Goal: Check status: Check status

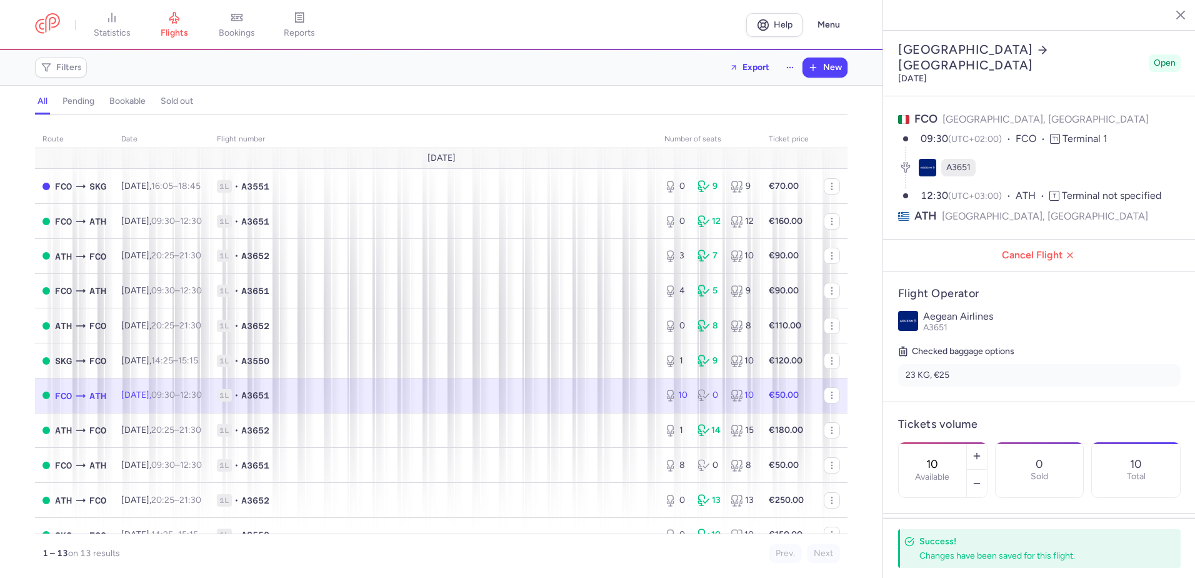
select select "days"
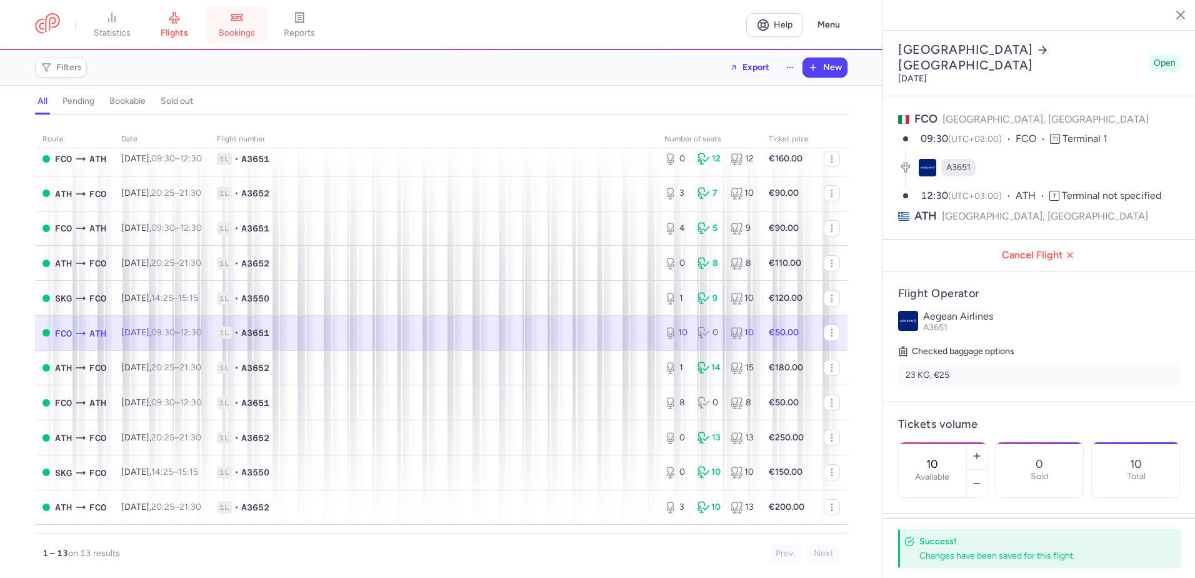
scroll to position [284, 0]
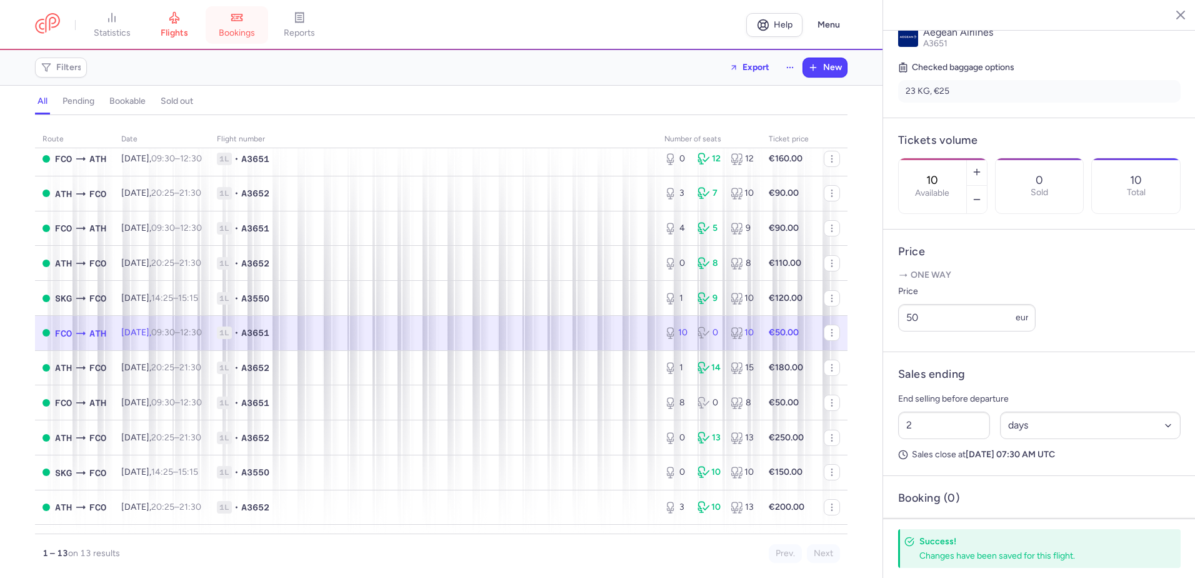
click at [253, 26] on link "bookings" at bounding box center [237, 25] width 63 height 28
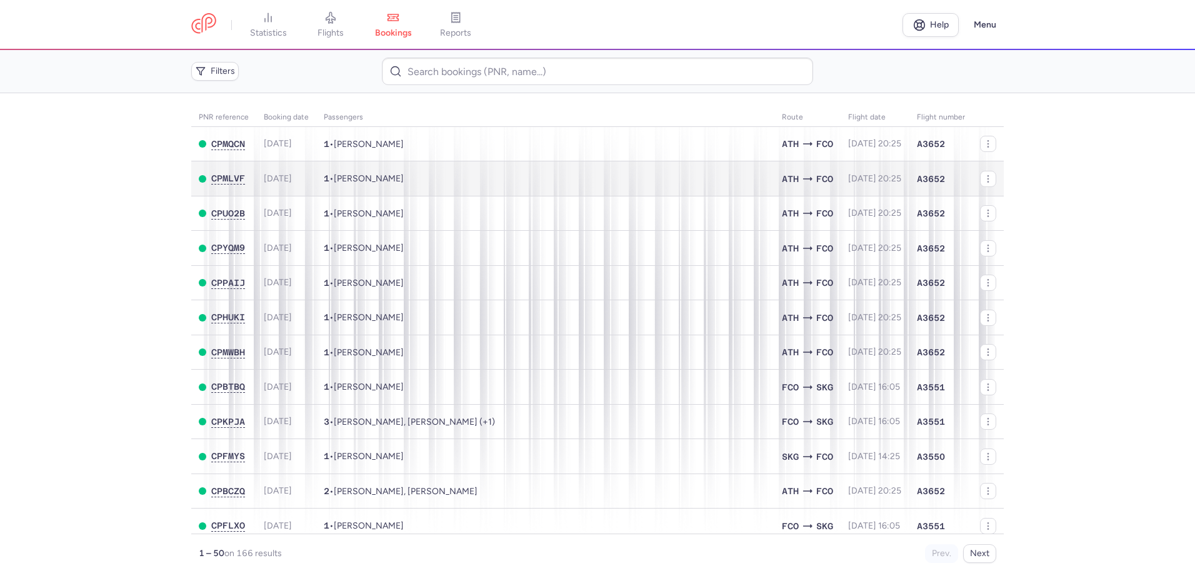
drag, startPoint x: 1083, startPoint y: 233, endPoint x: 903, endPoint y: 161, distance: 193.8
click at [1081, 228] on main "PNR reference Booking date Passengers Route flight date Flight number CPMQCN 20…" at bounding box center [597, 335] width 1195 height 484
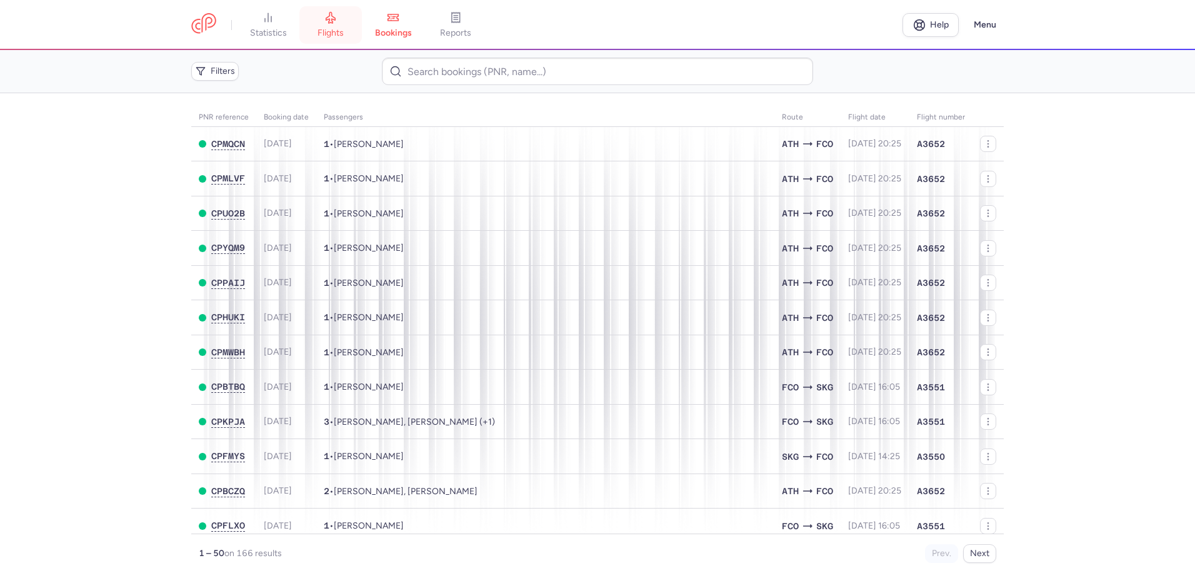
click at [337, 19] on icon at bounding box center [330, 17] width 13 height 13
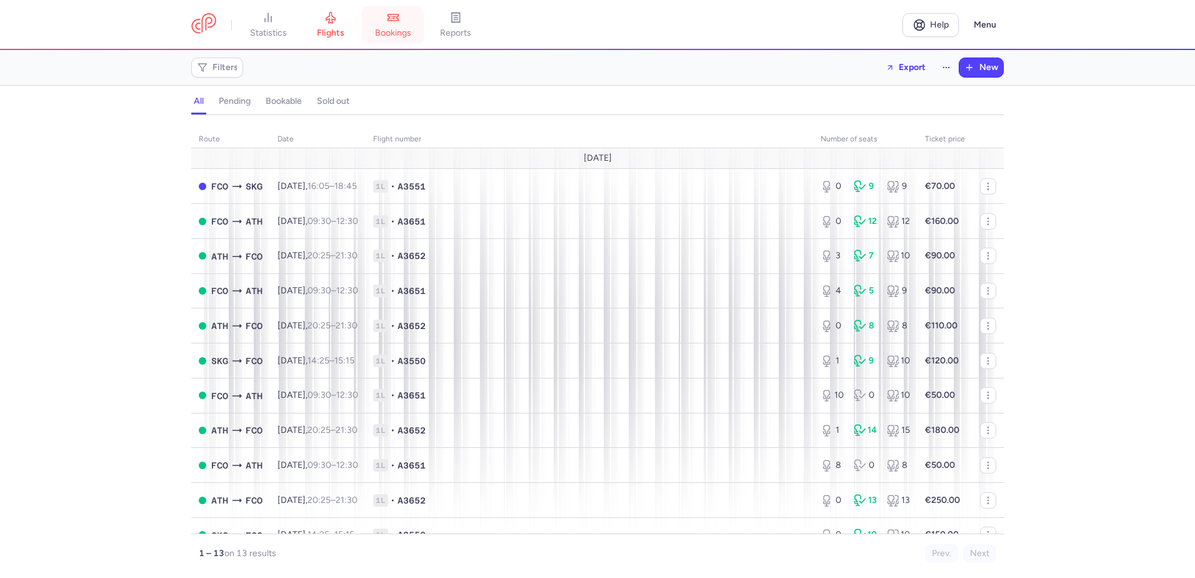
click at [409, 26] on link "bookings" at bounding box center [393, 25] width 63 height 28
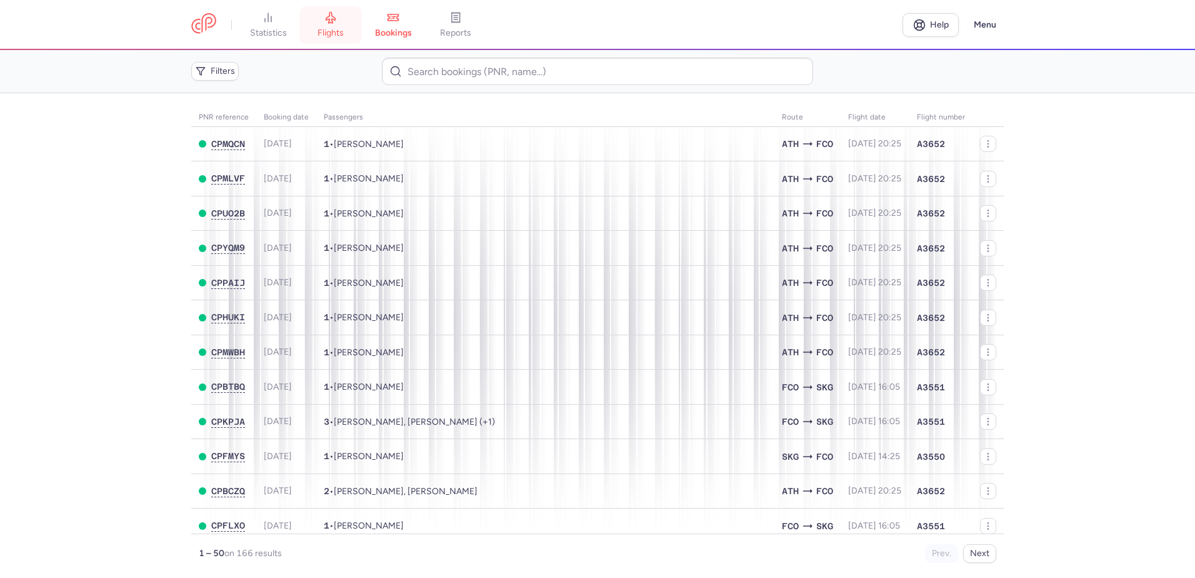
click at [350, 22] on link "flights" at bounding box center [330, 25] width 63 height 28
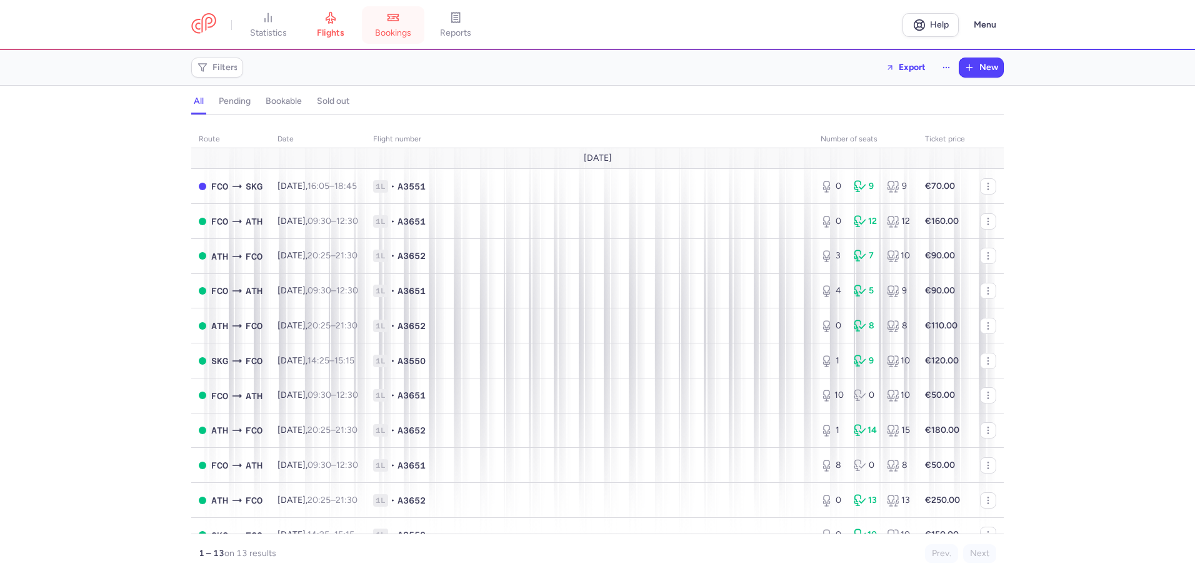
click at [382, 17] on link "bookings" at bounding box center [393, 25] width 63 height 28
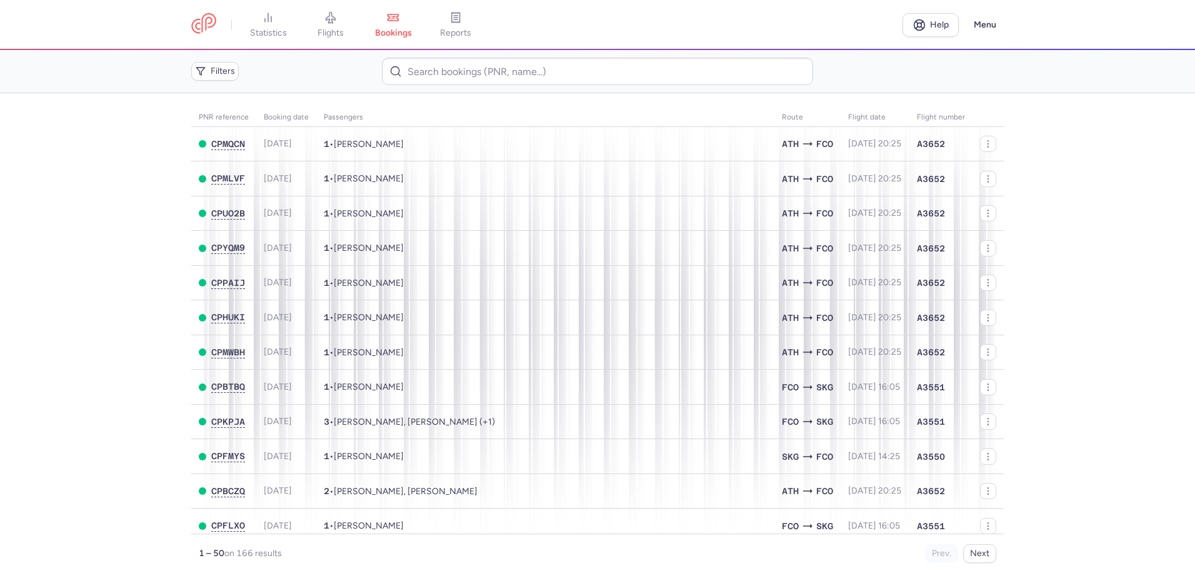
click at [66, 304] on main "PNR reference Booking date Passengers Route flight date Flight number CPMQCN 20…" at bounding box center [597, 335] width 1195 height 484
click at [1101, 263] on main "PNR reference Booking date Passengers Route flight date Flight number CPMQCN 20…" at bounding box center [597, 335] width 1195 height 484
click at [323, 20] on link "flights" at bounding box center [330, 25] width 63 height 28
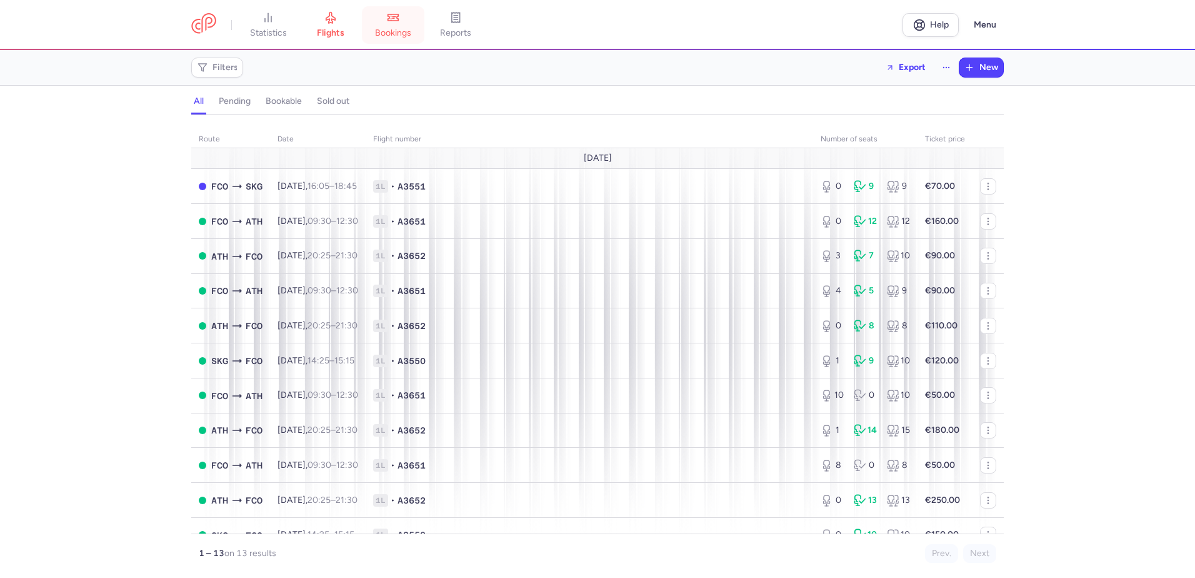
click at [396, 17] on icon at bounding box center [394, 17] width 3 height 0
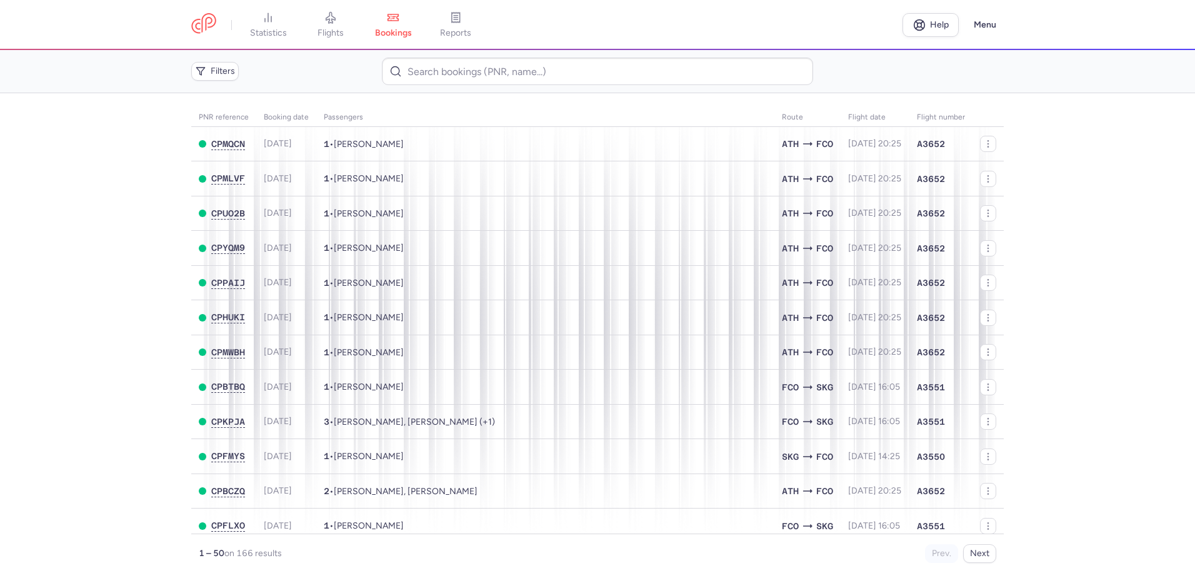
drag, startPoint x: 34, startPoint y: 304, endPoint x: 54, endPoint y: 92, distance: 213.5
click at [35, 298] on main "PNR reference Booking date Passengers Route flight date Flight number CPMQCN 20…" at bounding box center [597, 335] width 1195 height 484
click at [329, 22] on icon at bounding box center [330, 17] width 13 height 13
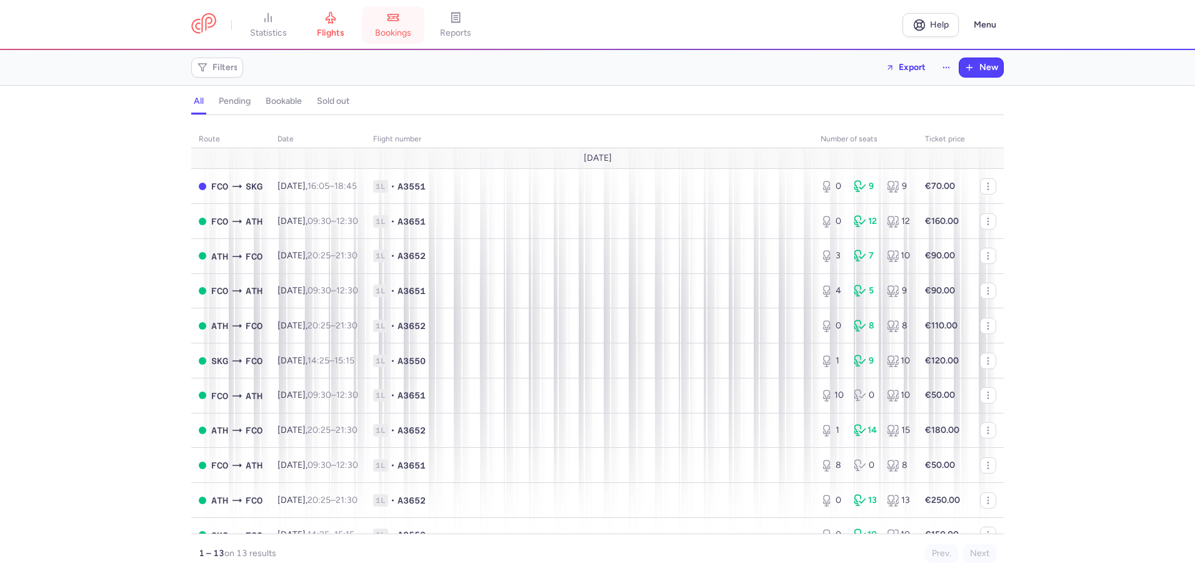
click at [394, 26] on link "bookings" at bounding box center [393, 25] width 63 height 28
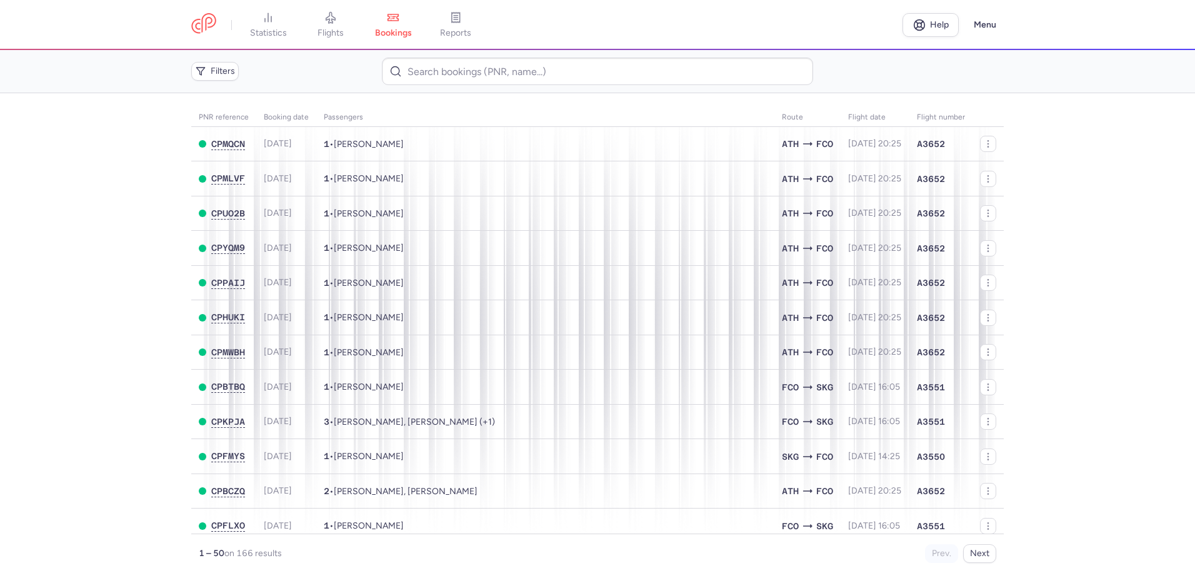
click at [41, 251] on main "PNR reference Booking date Passengers Route flight date Flight number CPMQCN 20…" at bounding box center [597, 335] width 1195 height 484
click at [75, 244] on main "PNR reference Booking date Passengers Route flight date Flight number CPMQCN 20…" at bounding box center [597, 335] width 1195 height 484
drag, startPoint x: 1109, startPoint y: 197, endPoint x: 1072, endPoint y: 181, distance: 40.6
click at [1103, 193] on main "PNR reference Booking date Passengers Route flight date Flight number CPMQCN 20…" at bounding box center [597, 335] width 1195 height 484
drag, startPoint x: 1023, startPoint y: 124, endPoint x: 998, endPoint y: 123, distance: 24.4
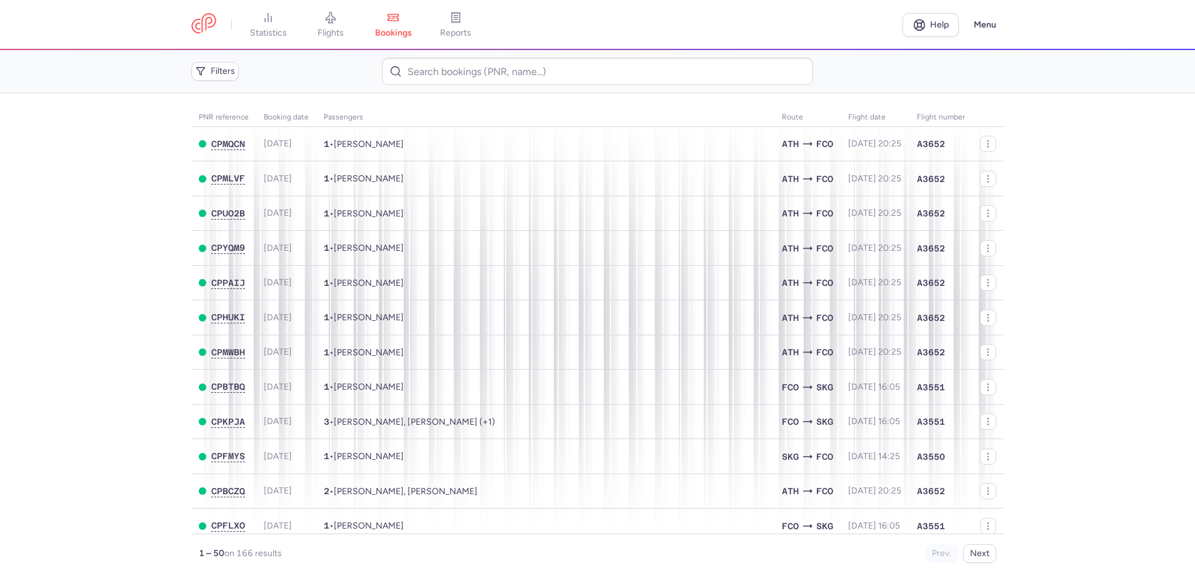
click at [1019, 124] on main "PNR reference Booking date Passengers Route flight date Flight number CPMQCN 20…" at bounding box center [597, 335] width 1195 height 484
click at [94, 206] on main "PNR reference Booking date Passengers Route flight date Flight number CPMQCN 20…" at bounding box center [597, 335] width 1195 height 484
drag, startPoint x: 18, startPoint y: 204, endPoint x: 326, endPoint y: 6, distance: 367.2
click at [18, 204] on main "PNR reference Booking date Passengers Route flight date Flight number CPMQCN 20…" at bounding box center [597, 335] width 1195 height 484
click at [334, 23] on icon at bounding box center [330, 18] width 9 height 11
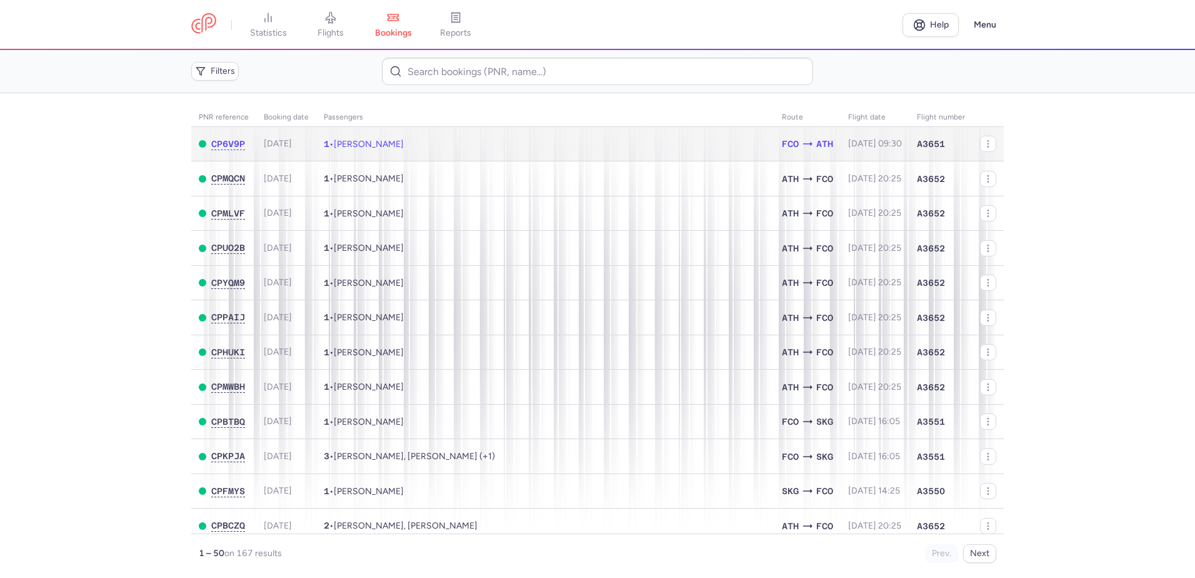
click at [511, 144] on td "1 • Dafiny ROSSI" at bounding box center [545, 144] width 458 height 34
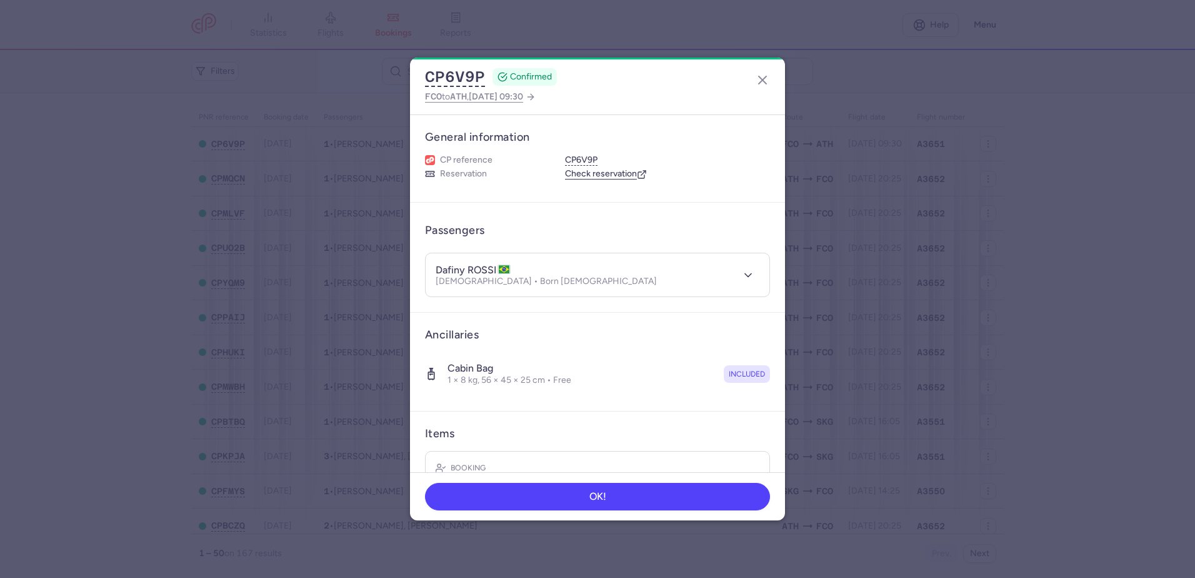
click at [477, 271] on h4 "dafiny ROSSI" at bounding box center [473, 270] width 75 height 13
copy h4 "ROSSI"
click at [759, 76] on icon "button" at bounding box center [762, 80] width 15 height 15
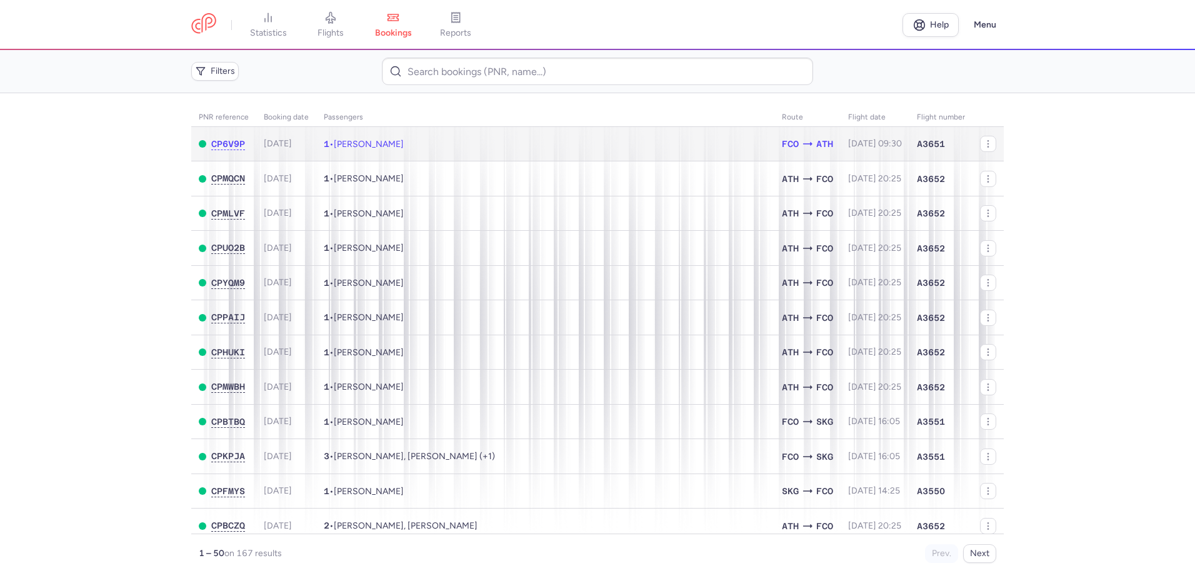
click at [404, 149] on td "1 • Dafiny ROSSI" at bounding box center [545, 144] width 458 height 34
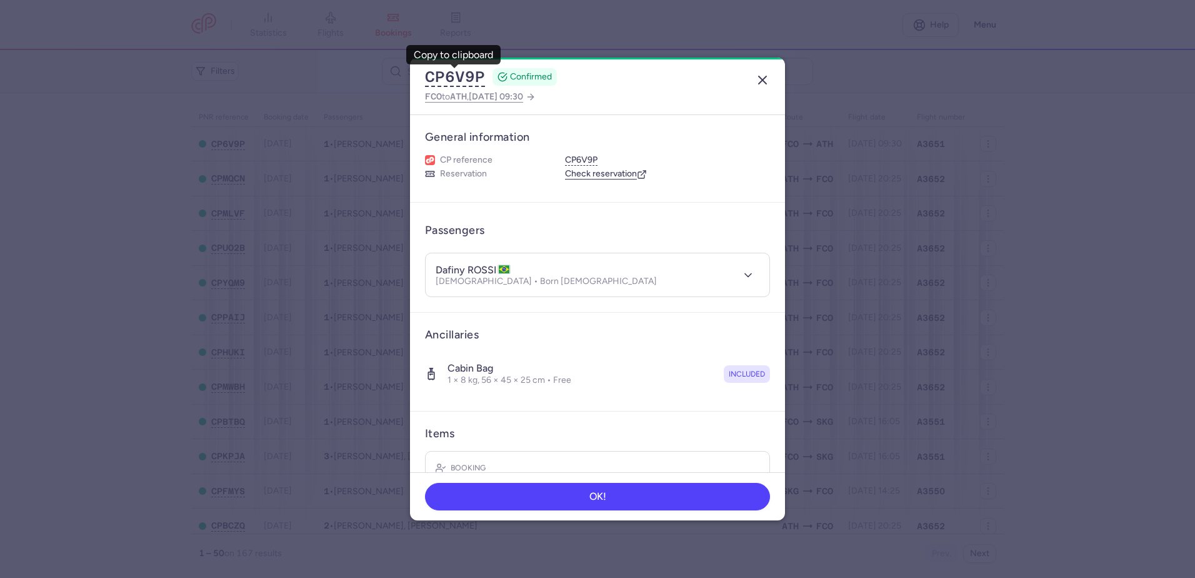
click at [765, 76] on icon "button" at bounding box center [762, 80] width 15 height 15
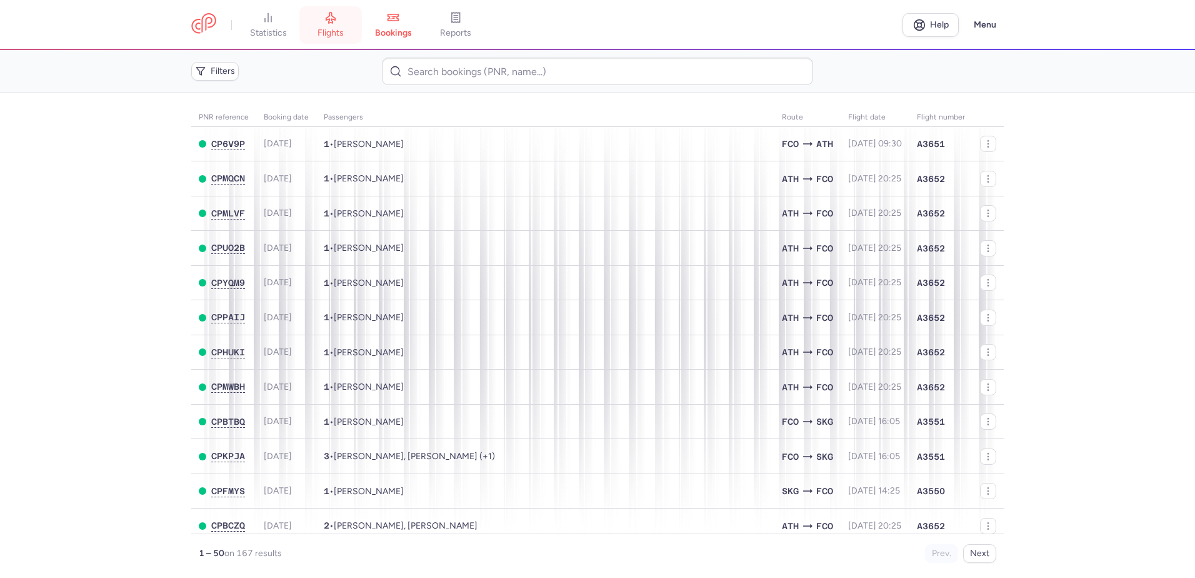
click at [320, 15] on link "flights" at bounding box center [330, 25] width 63 height 28
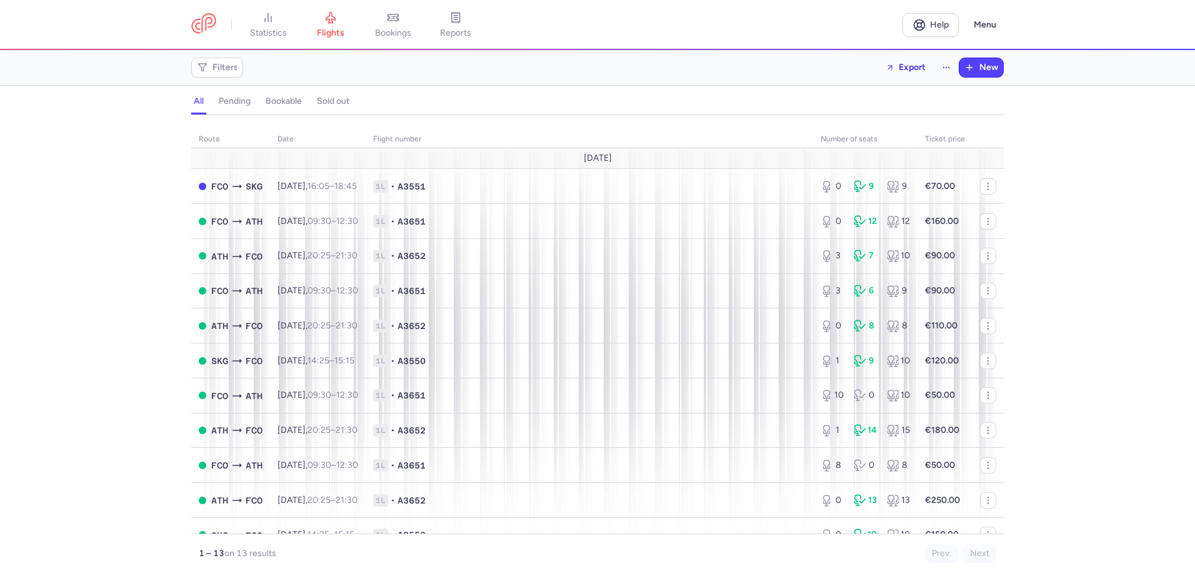
click at [395, 28] on span "bookings" at bounding box center [393, 33] width 36 height 11
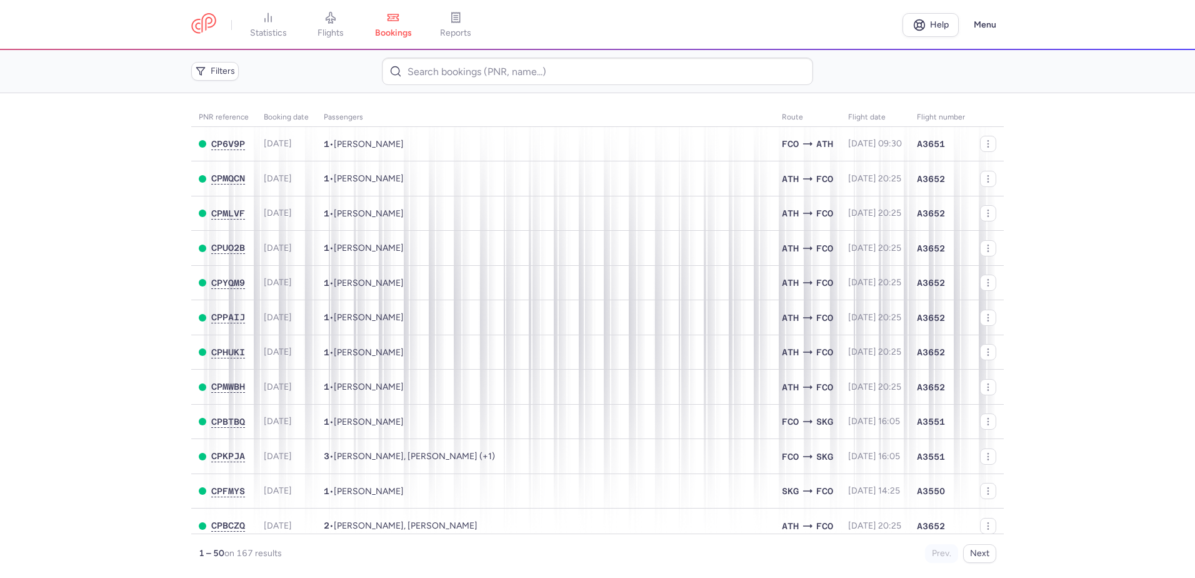
click at [116, 216] on main "PNR reference Booking date Passengers Route flight date Flight number CP6V9P [D…" at bounding box center [597, 335] width 1195 height 484
click at [41, 170] on main "PNR reference Booking date Passengers Route flight date Flight number CP6V9P [D…" at bounding box center [597, 335] width 1195 height 484
